Goal: Task Accomplishment & Management: Use online tool/utility

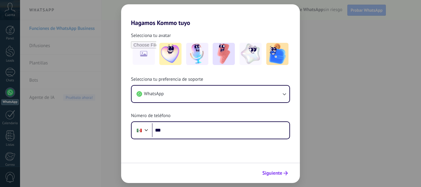
click at [271, 171] on span "Siguiente" at bounding box center [272, 173] width 20 height 4
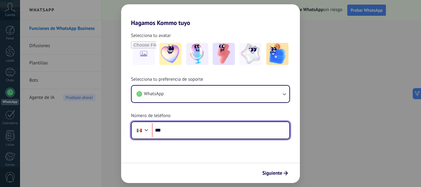
click at [233, 131] on input "***" at bounding box center [220, 130] width 137 height 14
type input "**********"
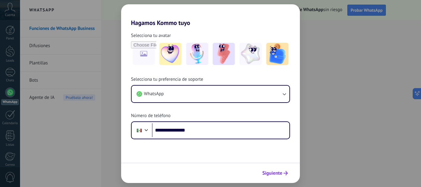
click at [269, 171] on span "Siguiente" at bounding box center [272, 173] width 20 height 4
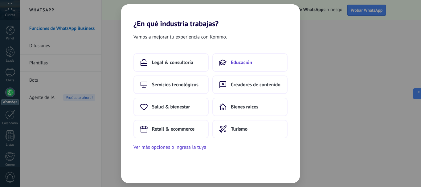
click at [243, 58] on button "Educación" at bounding box center [249, 62] width 75 height 18
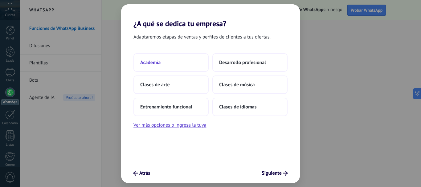
click at [181, 61] on button "Academia" at bounding box center [170, 62] width 75 height 18
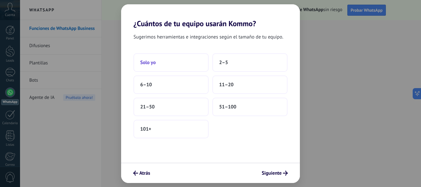
click at [175, 66] on button "Solo yo" at bounding box center [170, 62] width 75 height 18
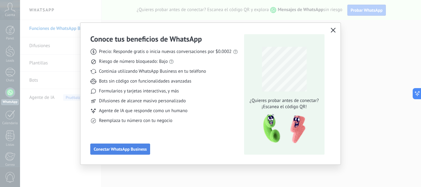
click at [139, 150] on span "Conectar WhatsApp Business" at bounding box center [120, 149] width 53 height 4
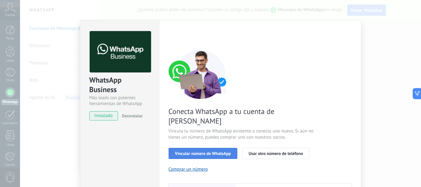
click at [185, 151] on span "Vincular número de WhatsApp" at bounding box center [203, 153] width 56 height 4
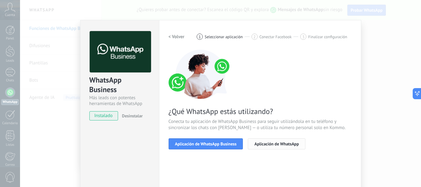
click at [275, 144] on span "Aplicación de WhatsApp" at bounding box center [276, 144] width 44 height 4
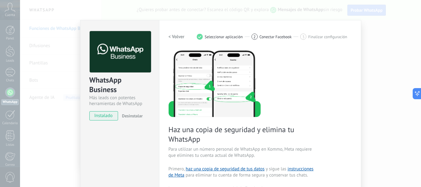
click at [179, 36] on h2 "< Volver" at bounding box center [177, 37] width 16 height 6
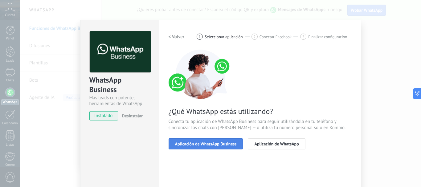
click at [204, 144] on span "Aplicación de WhatsApp Business" at bounding box center [206, 144] width 62 height 4
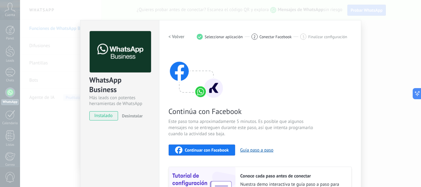
click at [335, 90] on div "Continúa con Facebook Este paso toma aproximadamente 5 minutos. Es posible que …" at bounding box center [260, 133] width 183 height 166
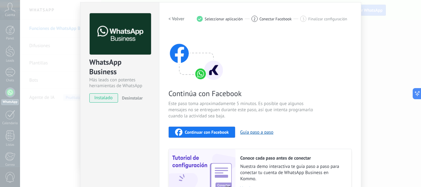
scroll to position [6, 0]
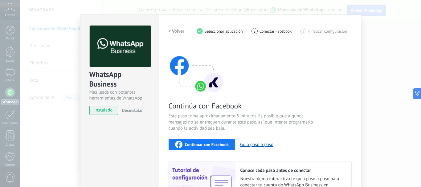
click at [307, 96] on div "Continúa con Facebook Este paso toma aproximadamente 5 minutos. Es posible que …" at bounding box center [260, 127] width 183 height 166
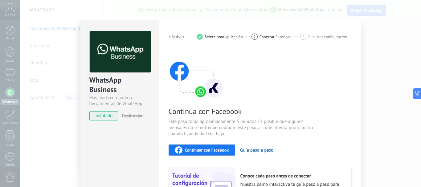
click at [396, 79] on div "WhatsApp Business Más leads con potentes herramientas de WhatsApp instalado Des…" at bounding box center [220, 93] width 401 height 187
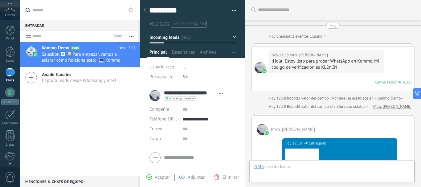
scroll to position [9, 0]
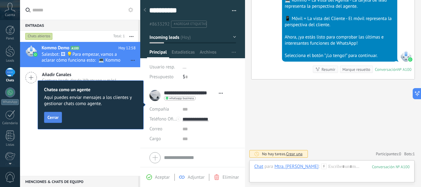
click at [54, 120] on button "Cerrar" at bounding box center [53, 117] width 18 height 11
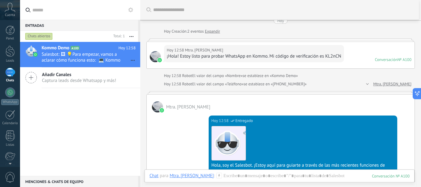
scroll to position [0, 0]
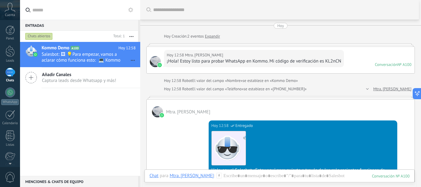
click at [216, 36] on link "Expandir" at bounding box center [212, 36] width 15 height 6
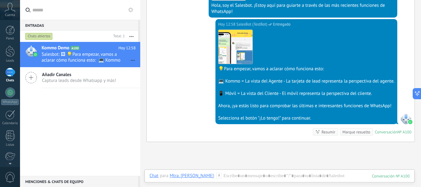
scroll to position [236, 0]
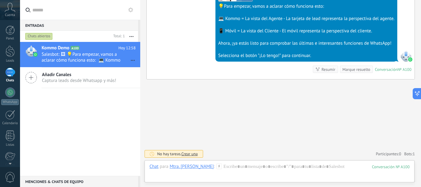
click at [194, 152] on span "Crear una" at bounding box center [189, 153] width 16 height 5
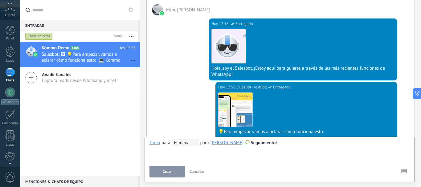
scroll to position [0, 0]
